Goal: Task Accomplishment & Management: Manage account settings

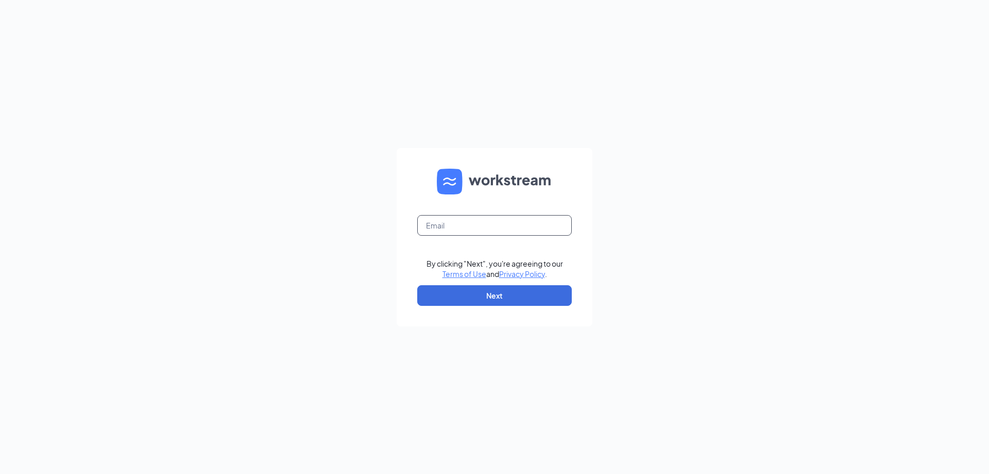
click at [501, 227] on input "text" at bounding box center [494, 225] width 155 height 21
type input "[EMAIL_ADDRESS][DOMAIN_NAME]"
click at [510, 295] on button "Next" at bounding box center [494, 295] width 155 height 21
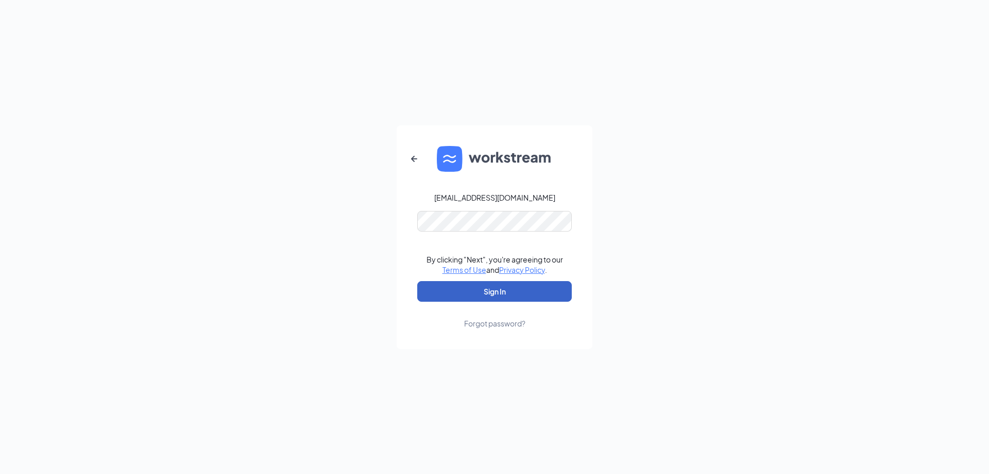
click at [523, 293] on button "Sign In" at bounding box center [494, 291] width 155 height 21
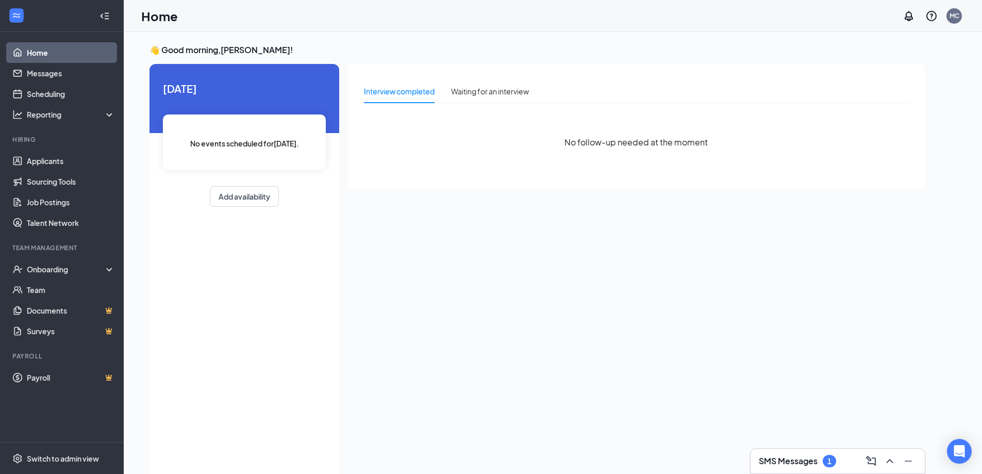
click at [776, 456] on h3 "SMS Messages" at bounding box center [787, 460] width 59 height 11
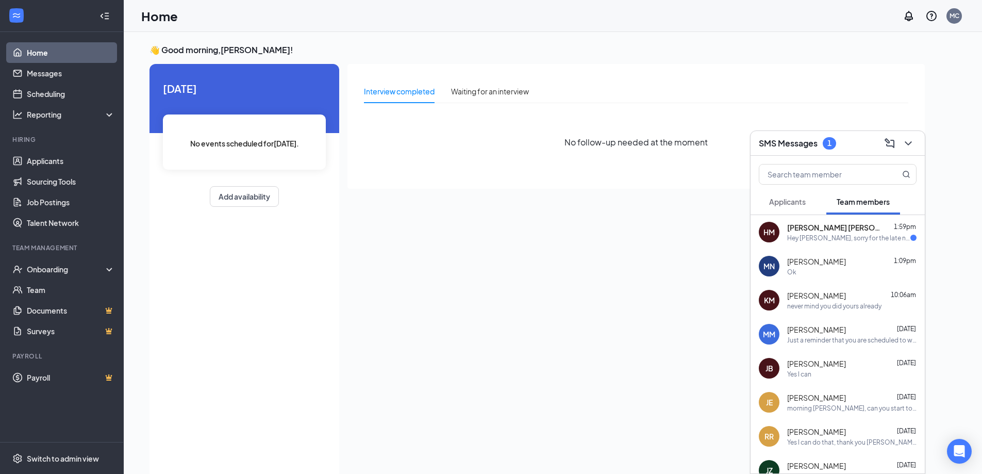
click at [831, 237] on div "Hey Marcus, sorry for the late notice but I eat something weird yesterday and I…" at bounding box center [848, 237] width 123 height 9
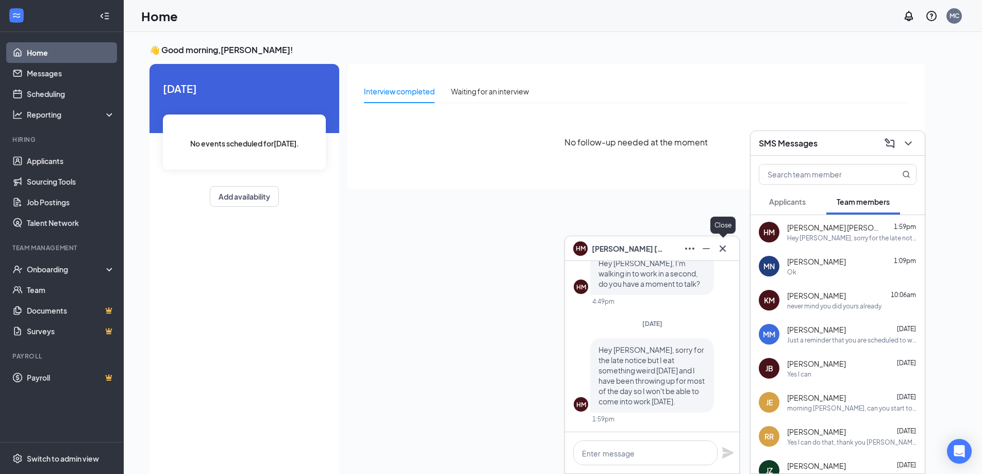
click at [726, 247] on icon "Cross" at bounding box center [722, 248] width 12 height 12
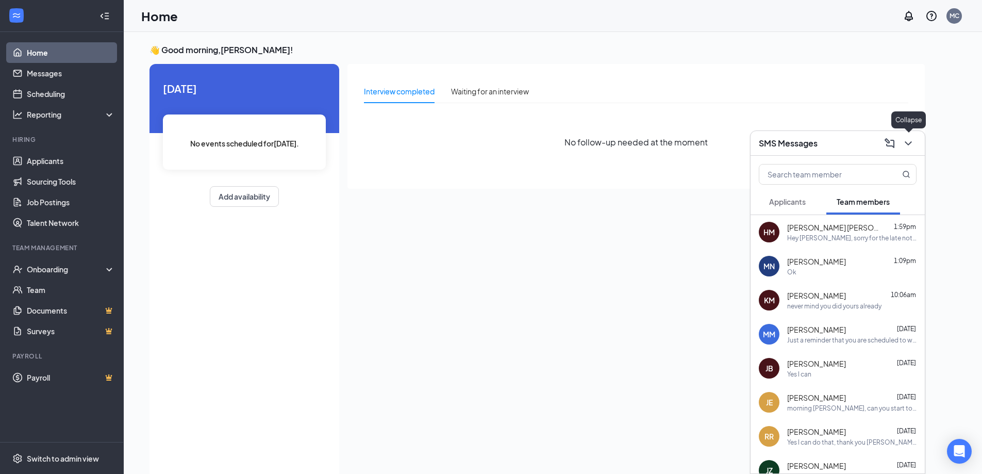
click at [911, 142] on icon "ChevronDown" at bounding box center [907, 143] width 7 height 4
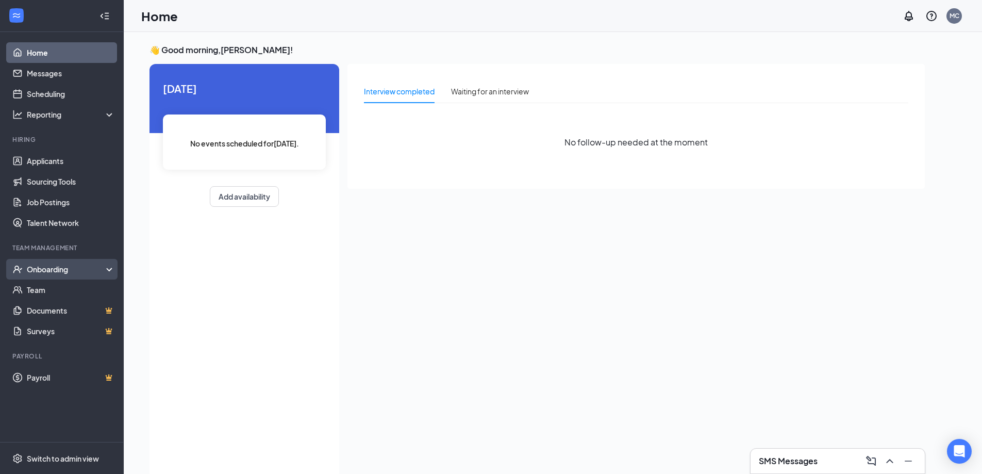
click at [49, 267] on div "Onboarding" at bounding box center [66, 269] width 79 height 10
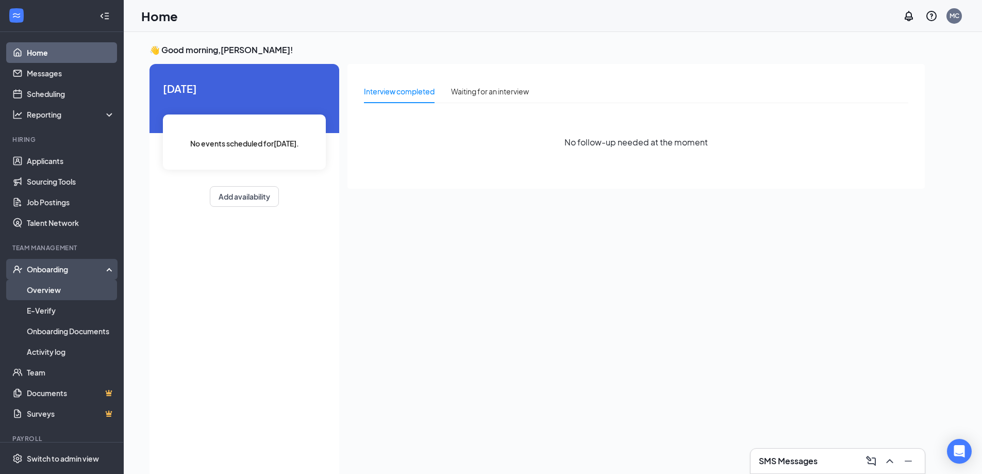
click at [53, 286] on link "Overview" at bounding box center [71, 289] width 88 height 21
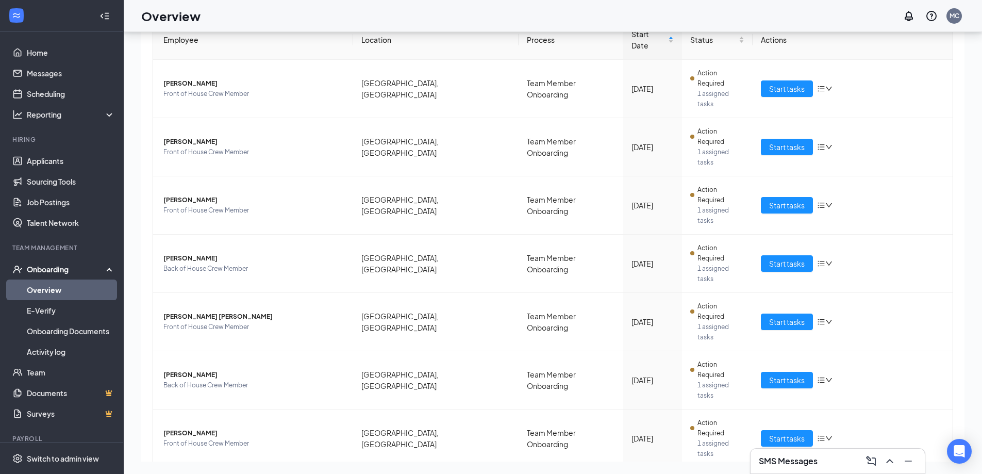
scroll to position [112, 0]
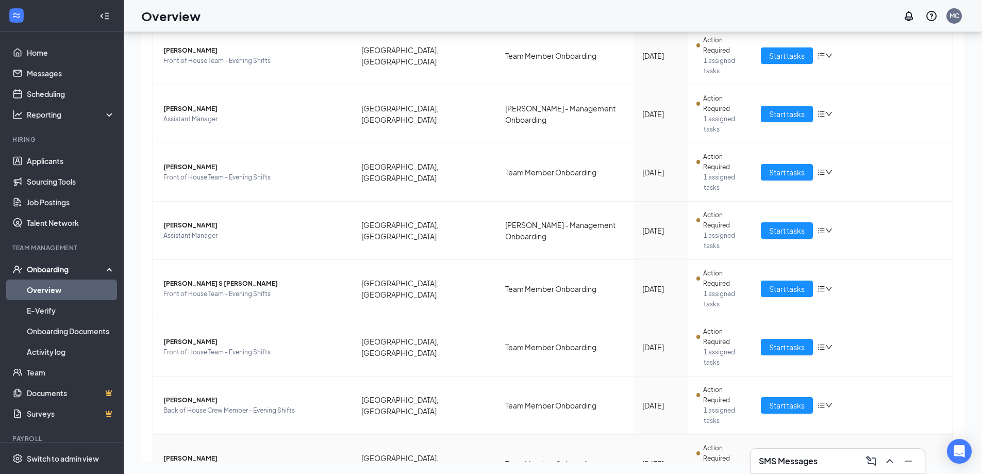
click at [774, 434] on td "Start tasks" at bounding box center [852, 463] width 200 height 58
click at [778, 458] on span "Start tasks" at bounding box center [787, 463] width 36 height 11
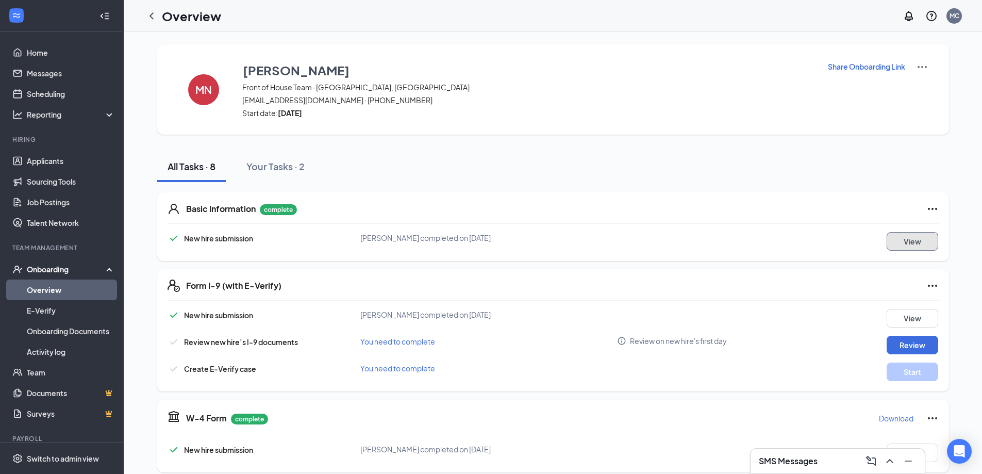
click at [912, 243] on button "View" at bounding box center [912, 241] width 52 height 19
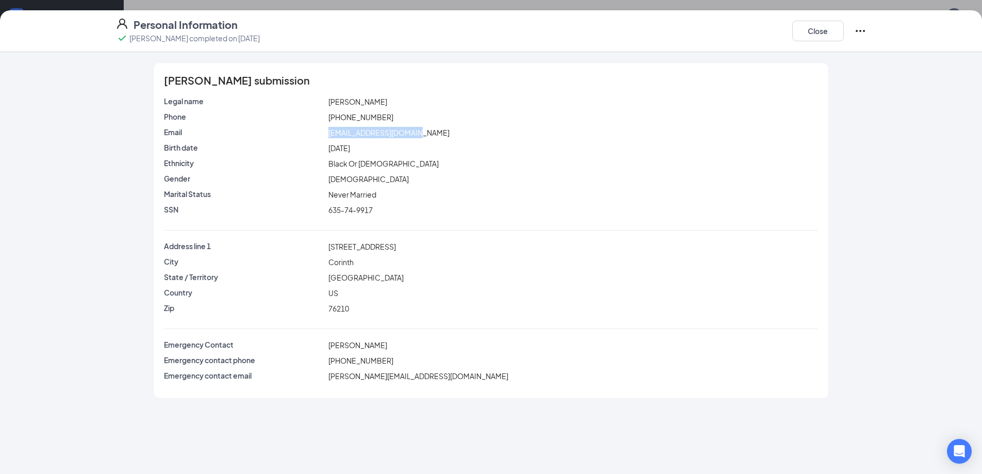
drag, startPoint x: 329, startPoint y: 133, endPoint x: 421, endPoint y: 129, distance: 91.8
click at [424, 134] on span "macknash2025@gmail.com" at bounding box center [388, 132] width 121 height 9
copy span "macknash2025@gmail.com"
click at [806, 26] on button "Close" at bounding box center [818, 31] width 52 height 21
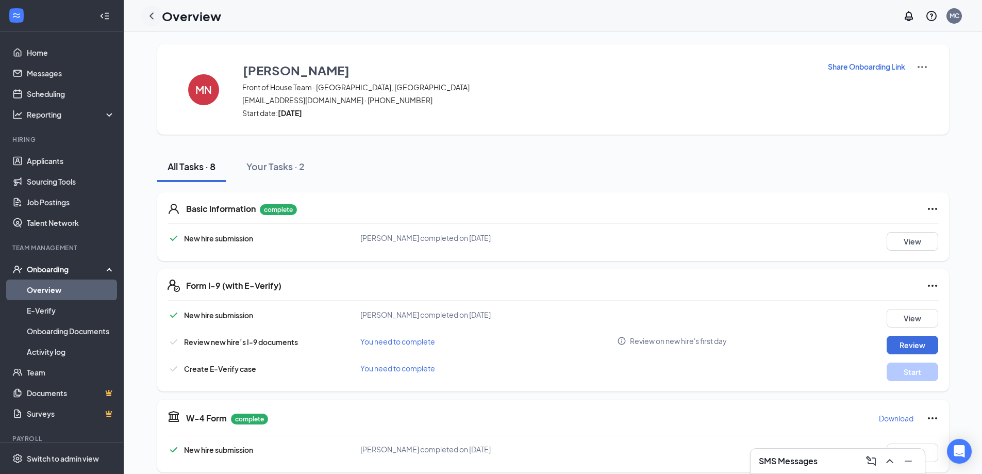
click at [154, 19] on icon "ChevronLeft" at bounding box center [151, 16] width 12 height 12
